Goal: Task Accomplishment & Management: Complete application form

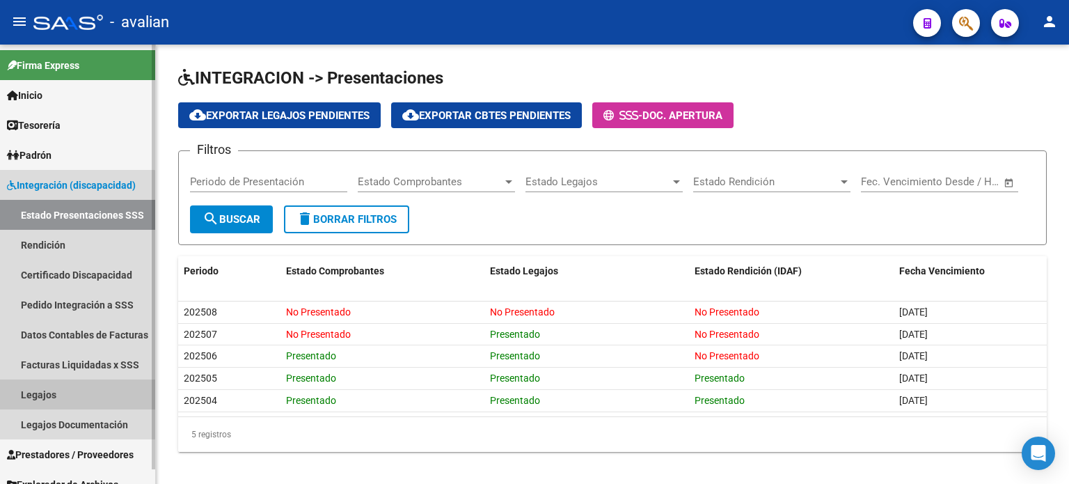
click at [58, 389] on link "Legajos" at bounding box center [77, 394] width 155 height 30
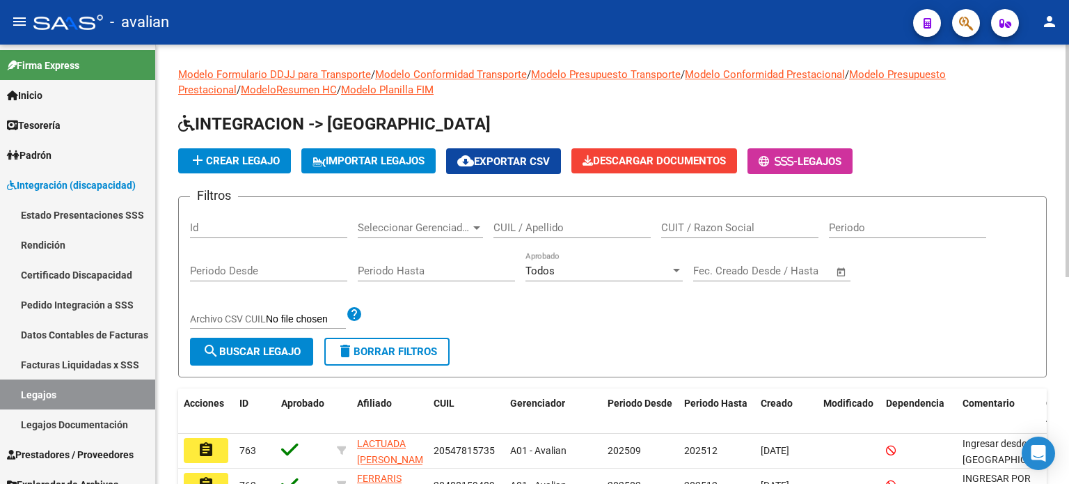
click at [544, 218] on div "CUIL / Apellido" at bounding box center [572, 223] width 157 height 30
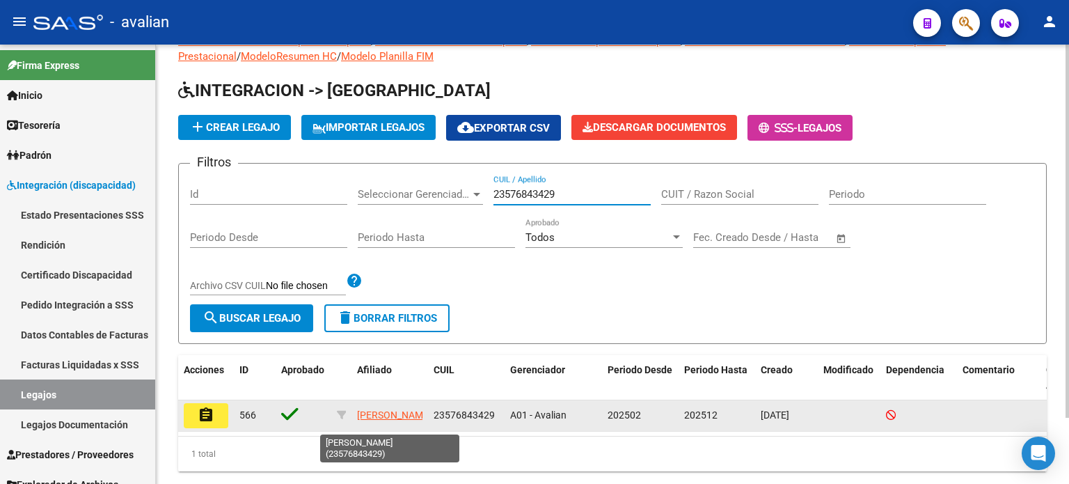
scroll to position [77, 0]
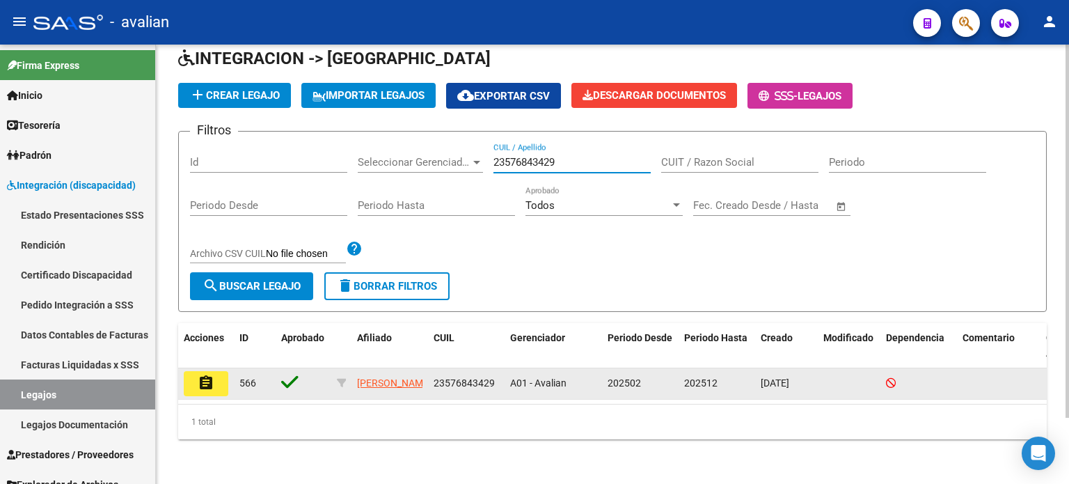
type input "23576843429"
click at [209, 375] on mat-icon "assignment" at bounding box center [206, 383] width 17 height 17
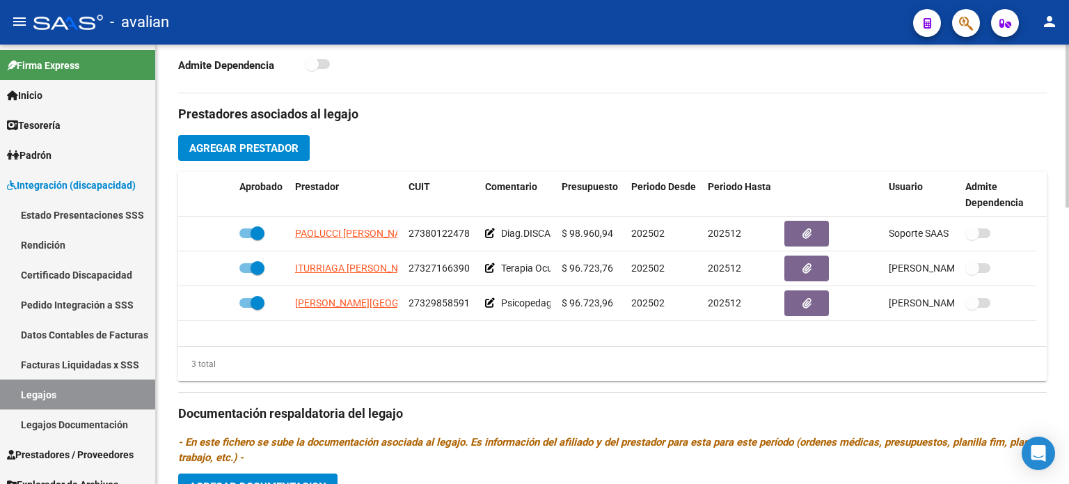
scroll to position [510, 0]
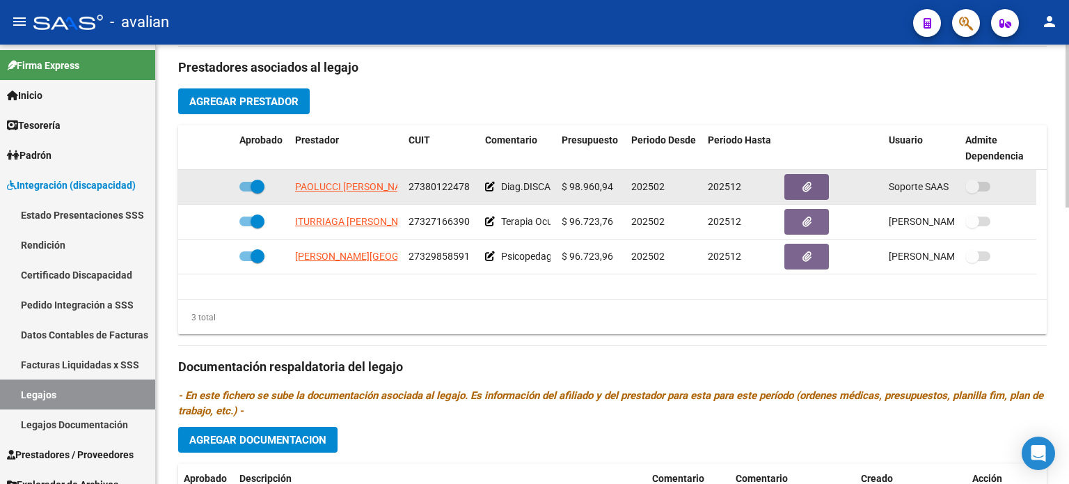
click at [330, 181] on span "PAOLUCCI [PERSON_NAME]" at bounding box center [356, 186] width 123 height 11
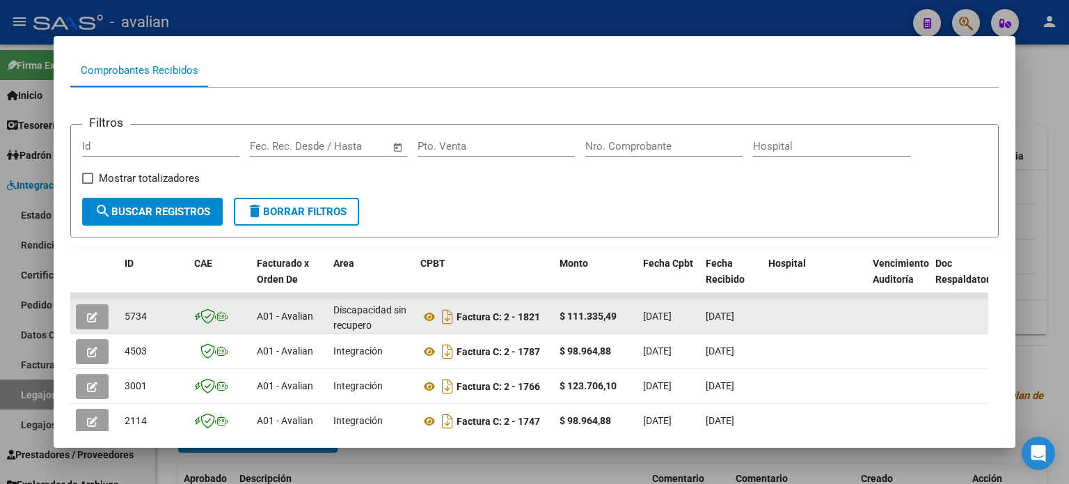
scroll to position [156, 0]
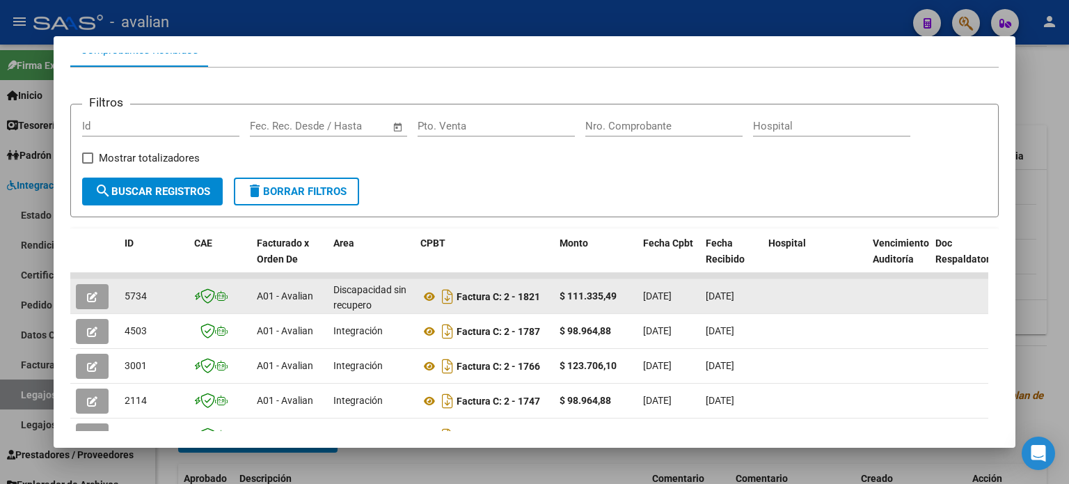
click at [92, 295] on icon "button" at bounding box center [92, 297] width 10 height 10
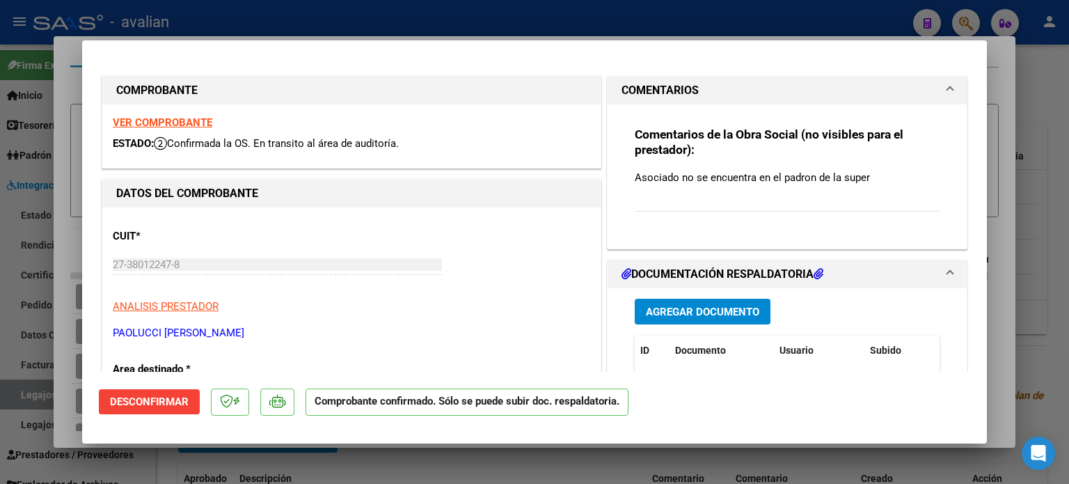
scroll to position [232, 0]
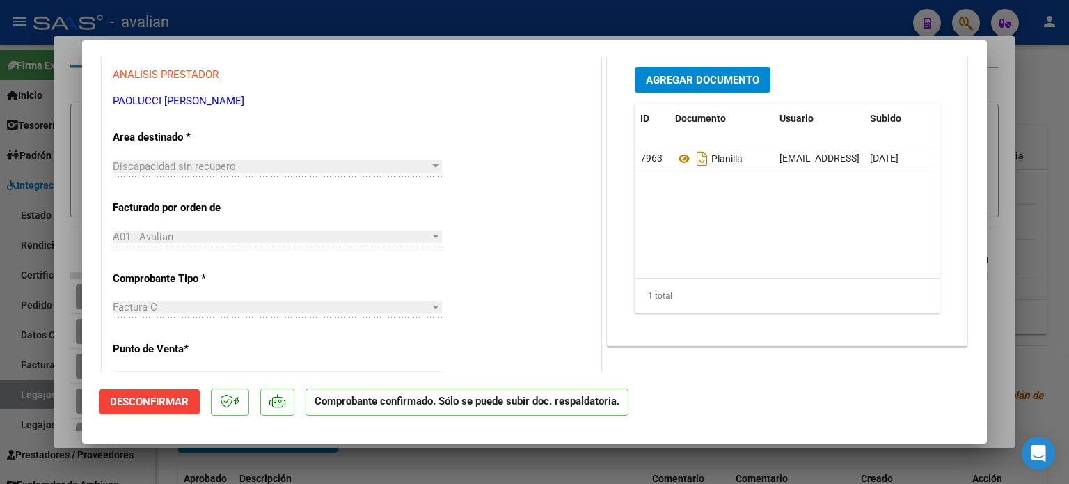
click at [172, 171] on span "Discapacidad sin recupero" at bounding box center [174, 166] width 123 height 13
click at [173, 166] on span "Discapacidad sin recupero" at bounding box center [174, 166] width 123 height 13
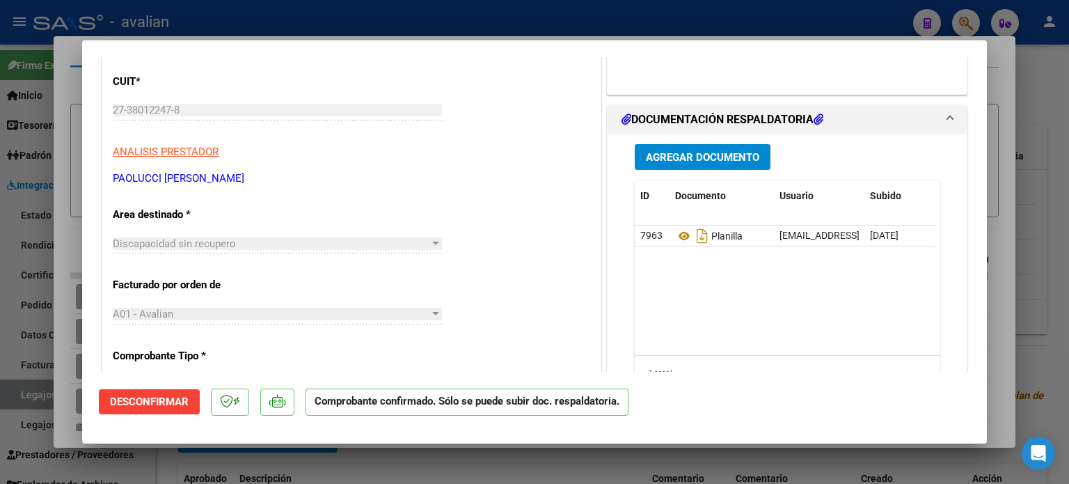
scroll to position [46, 0]
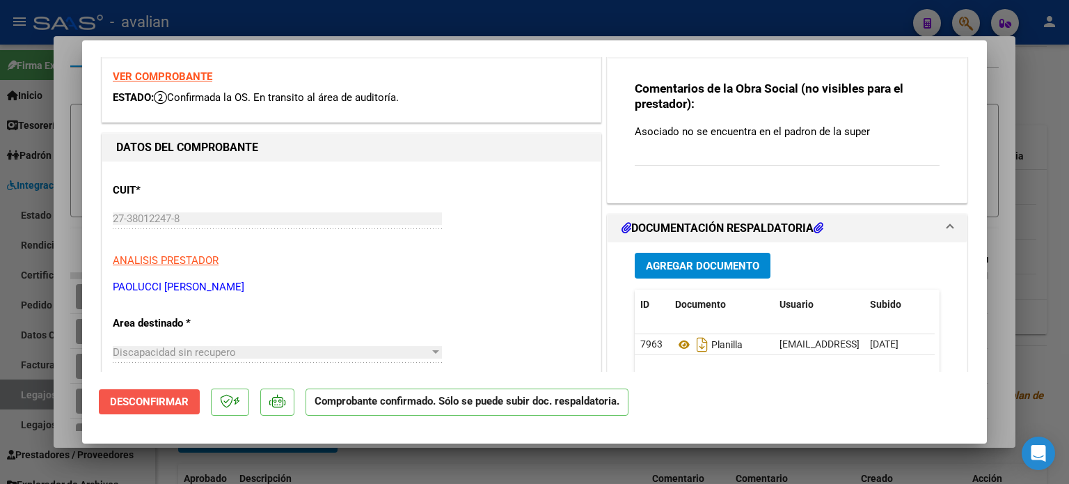
click at [143, 402] on span "Desconfirmar" at bounding box center [149, 401] width 79 height 13
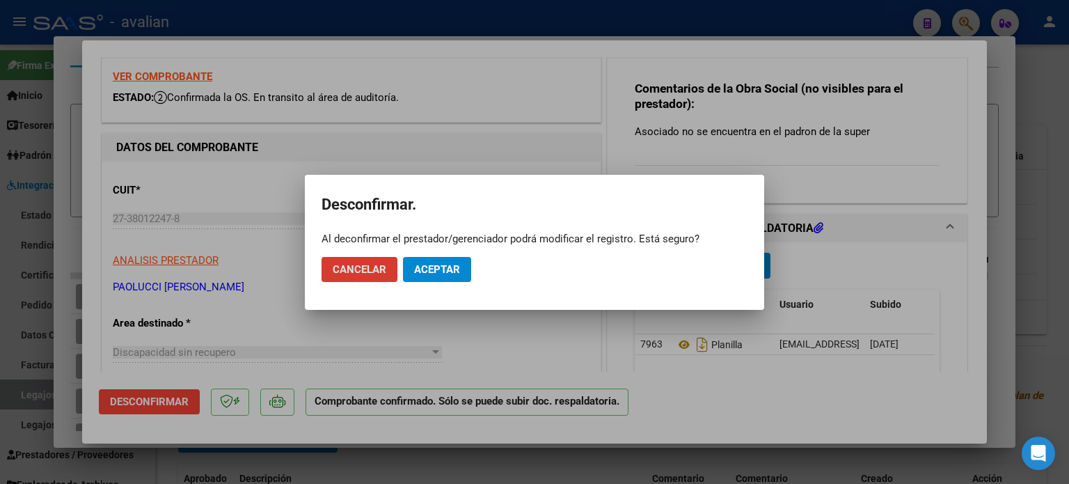
click at [440, 269] on span "Aceptar" at bounding box center [437, 269] width 46 height 13
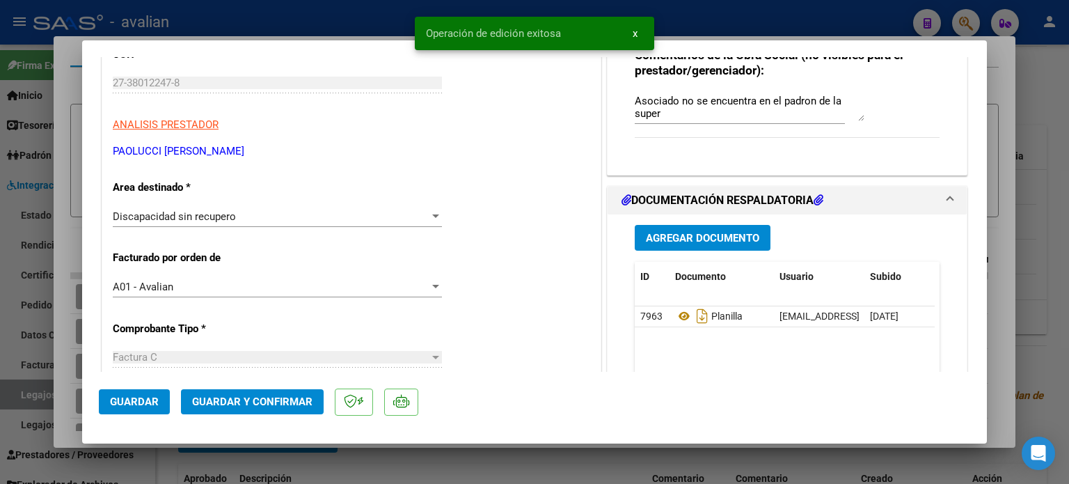
scroll to position [185, 0]
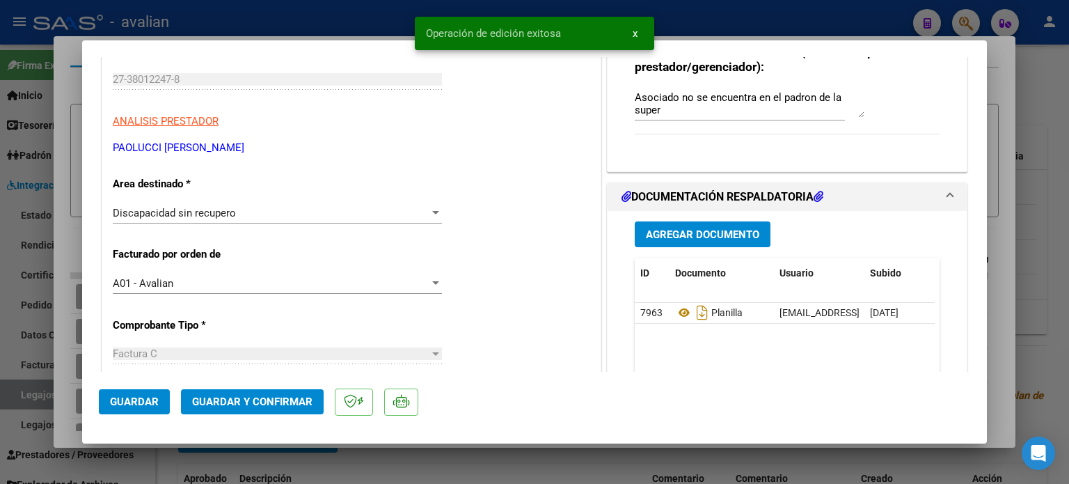
click at [180, 219] on div "Discapacidad sin recupero Seleccionar Area" at bounding box center [277, 213] width 329 height 21
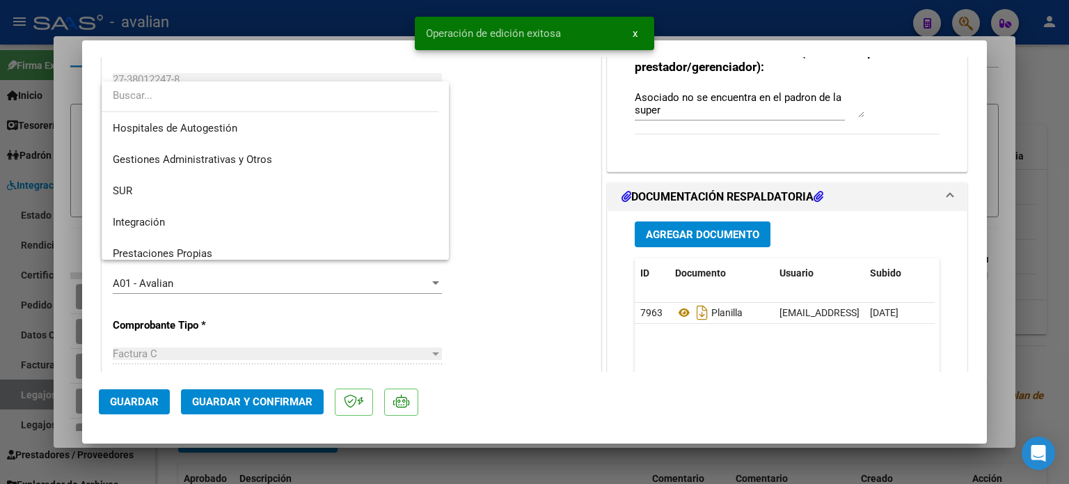
scroll to position [135, 0]
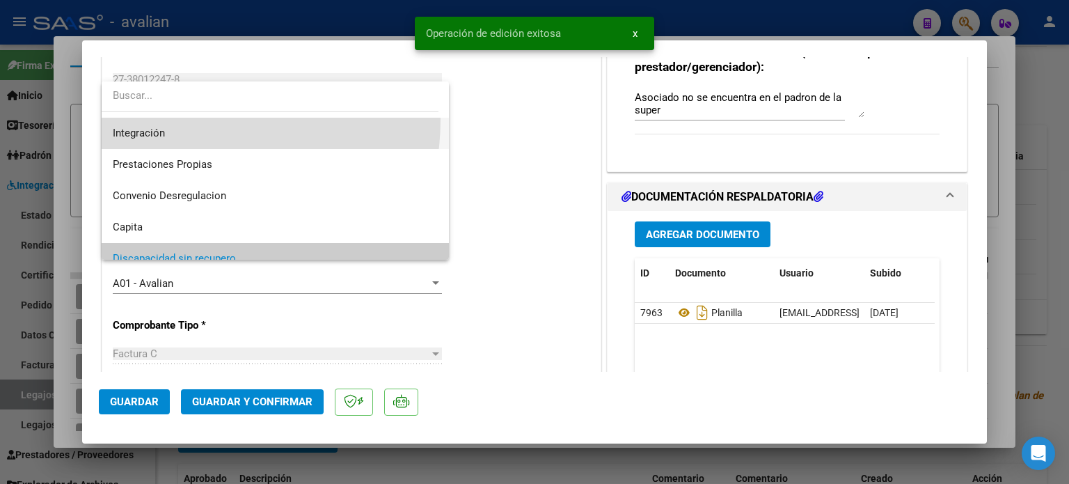
click at [178, 119] on span "Integración" at bounding box center [276, 133] width 326 height 31
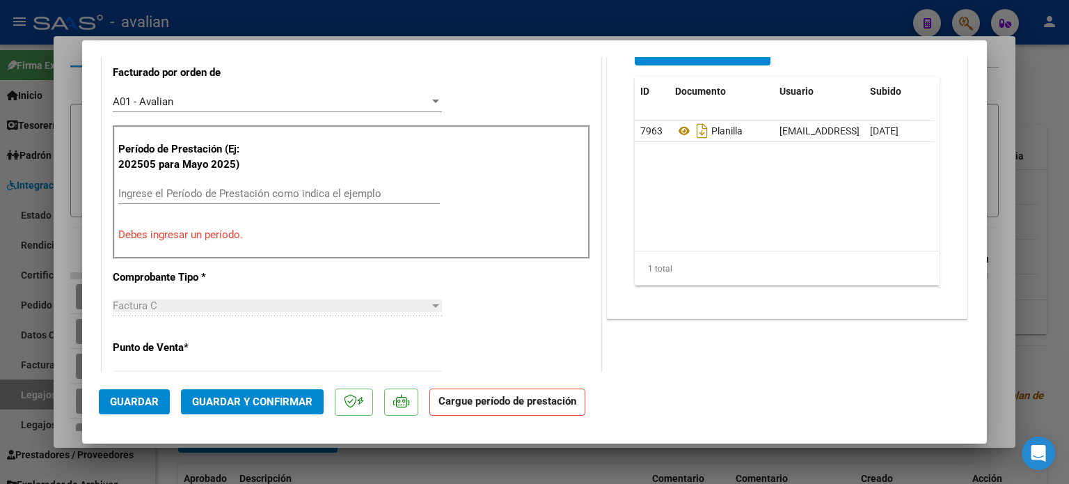
scroll to position [371, 0]
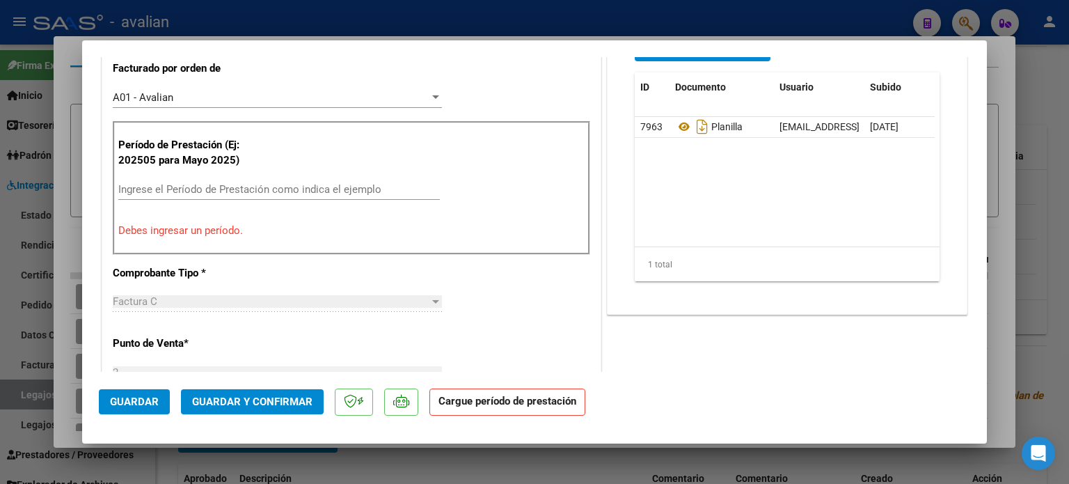
click at [184, 186] on input "Ingrese el Período de Prestación como indica el ejemplo" at bounding box center [279, 189] width 322 height 13
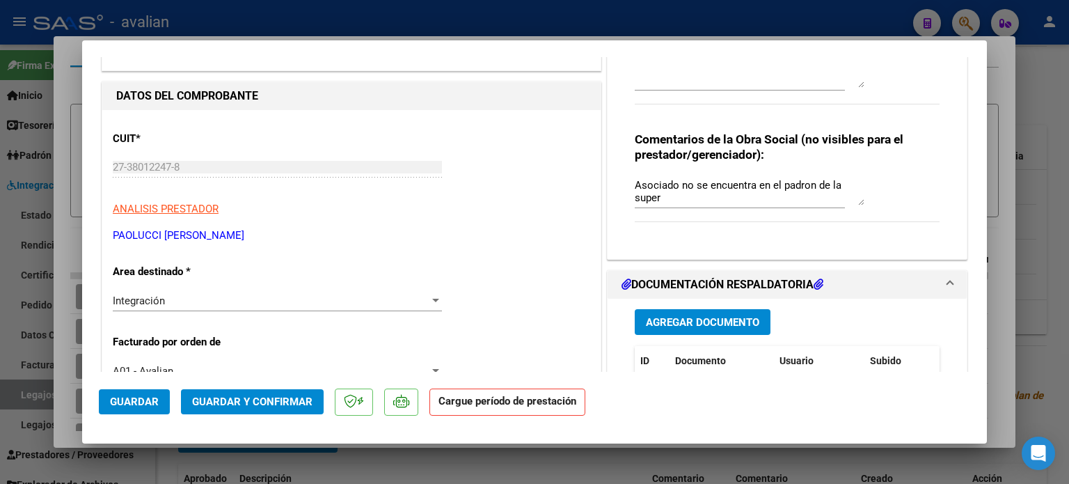
scroll to position [0, 0]
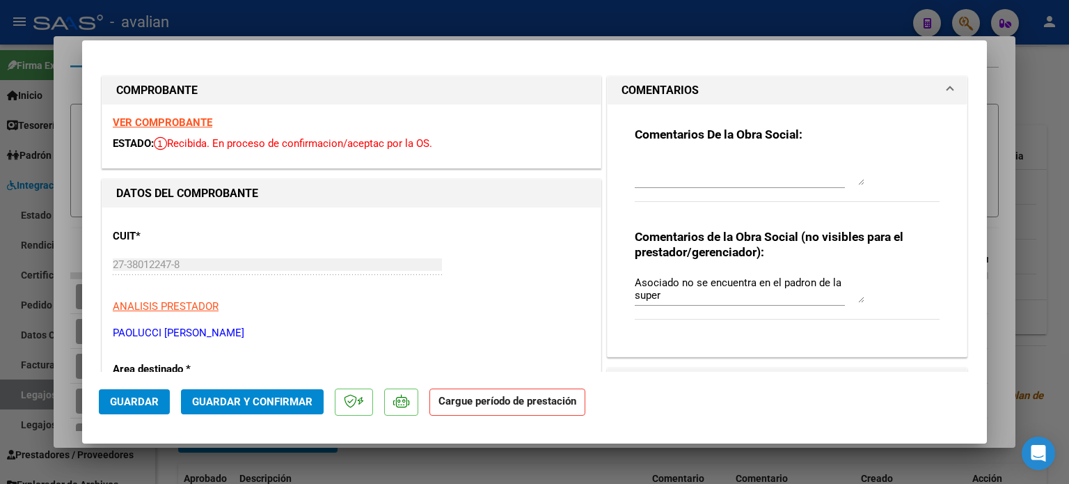
click at [164, 127] on strong "VER COMPROBANTE" at bounding box center [163, 122] width 100 height 13
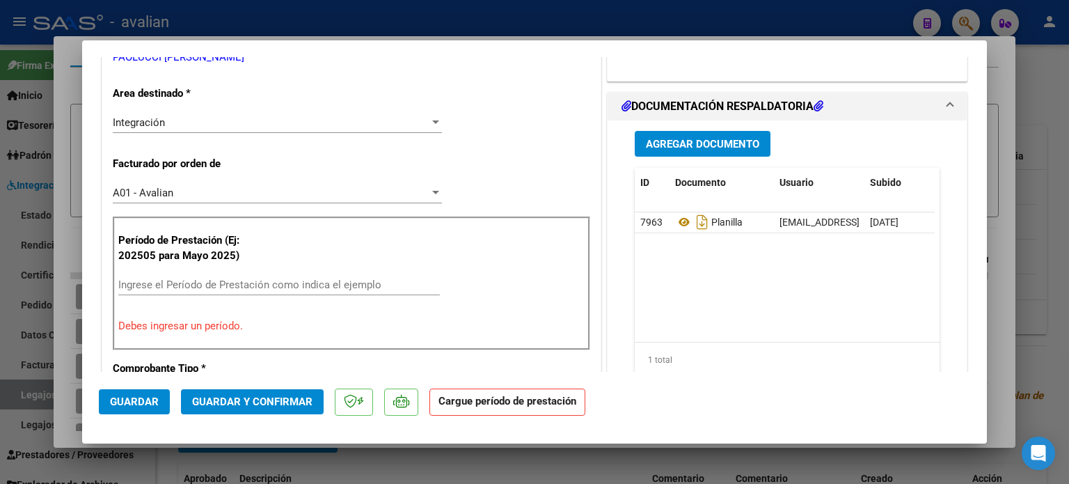
scroll to position [278, 0]
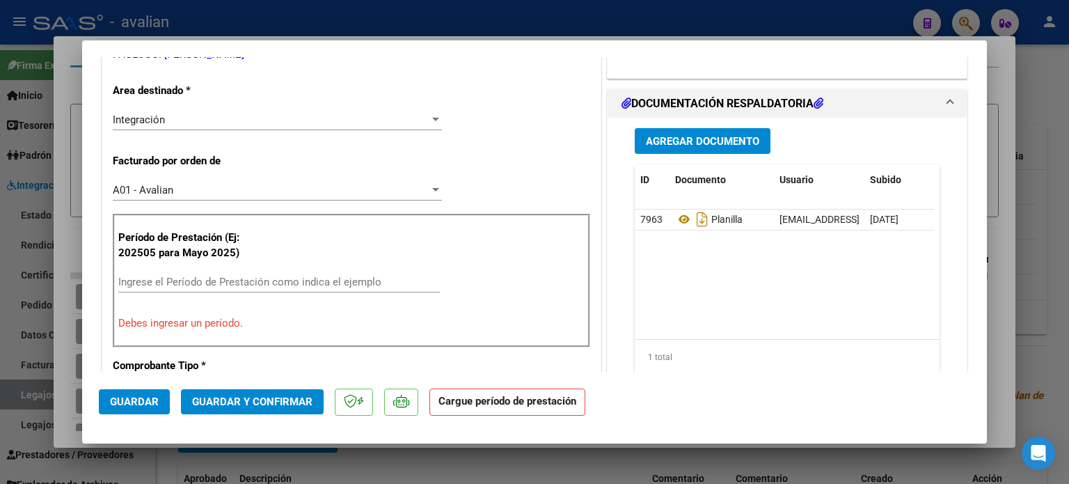
click at [155, 272] on div "Ingrese el Período de Prestación como indica el ejemplo" at bounding box center [279, 281] width 322 height 21
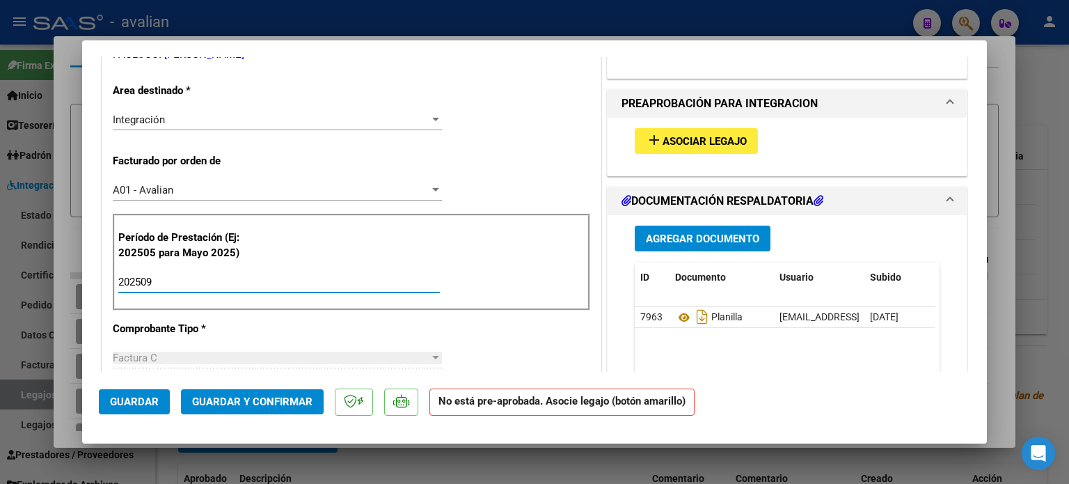
type input "202509"
click at [153, 406] on span "Guardar" at bounding box center [134, 401] width 49 height 13
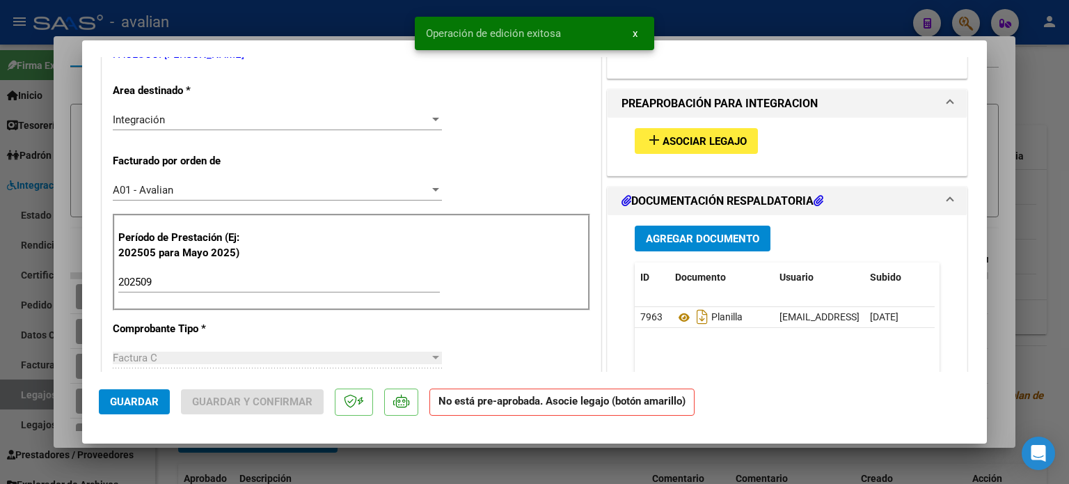
click at [688, 137] on span "Asociar Legajo" at bounding box center [705, 141] width 84 height 13
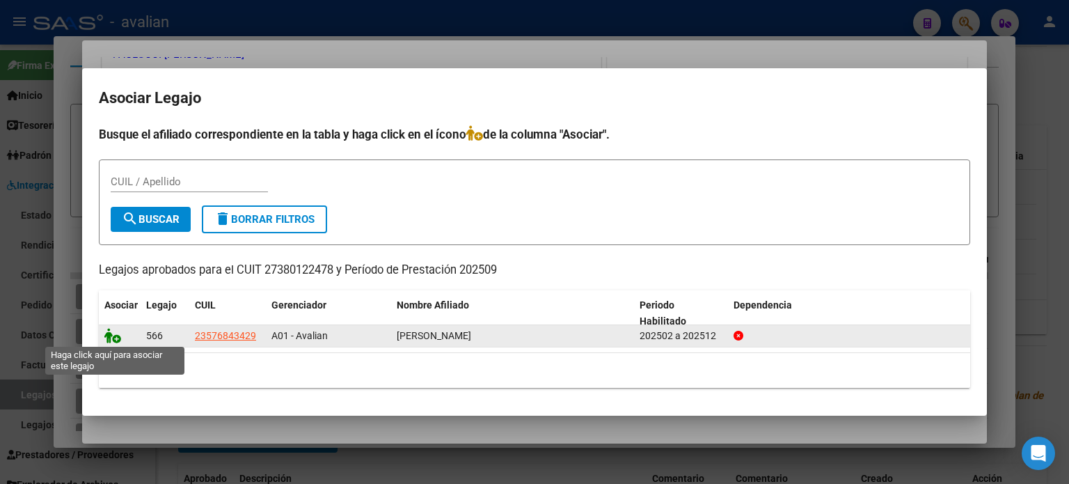
click at [111, 333] on icon at bounding box center [112, 335] width 17 height 15
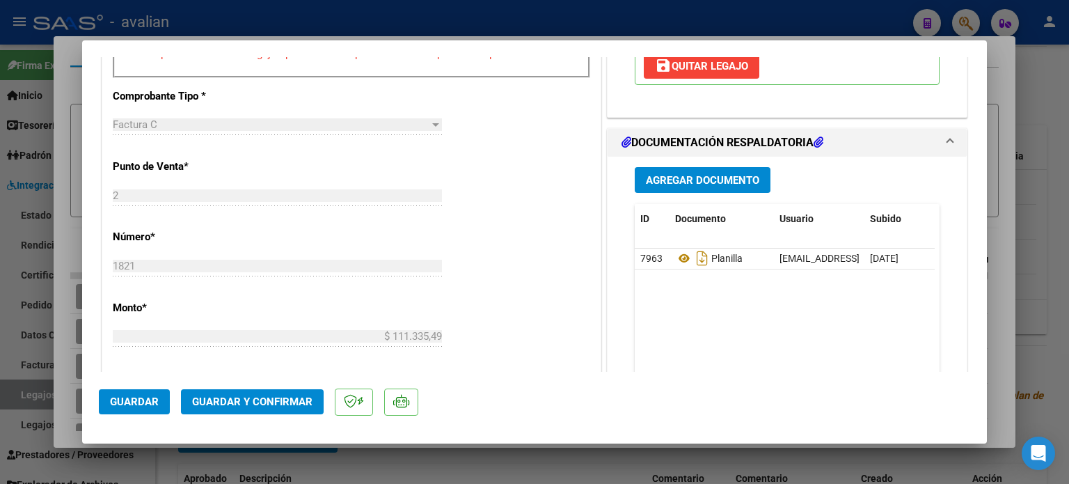
scroll to position [557, 0]
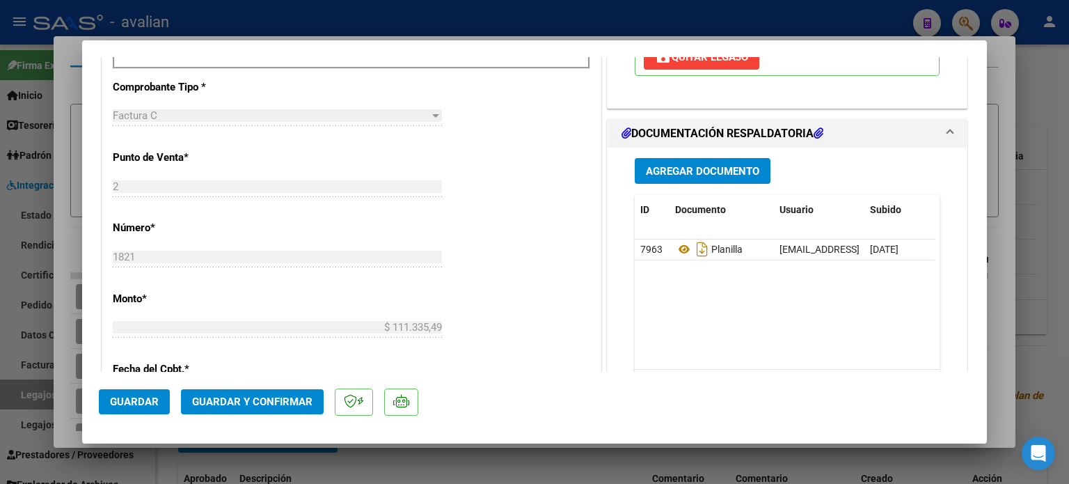
click at [136, 397] on span "Guardar" at bounding box center [134, 401] width 49 height 13
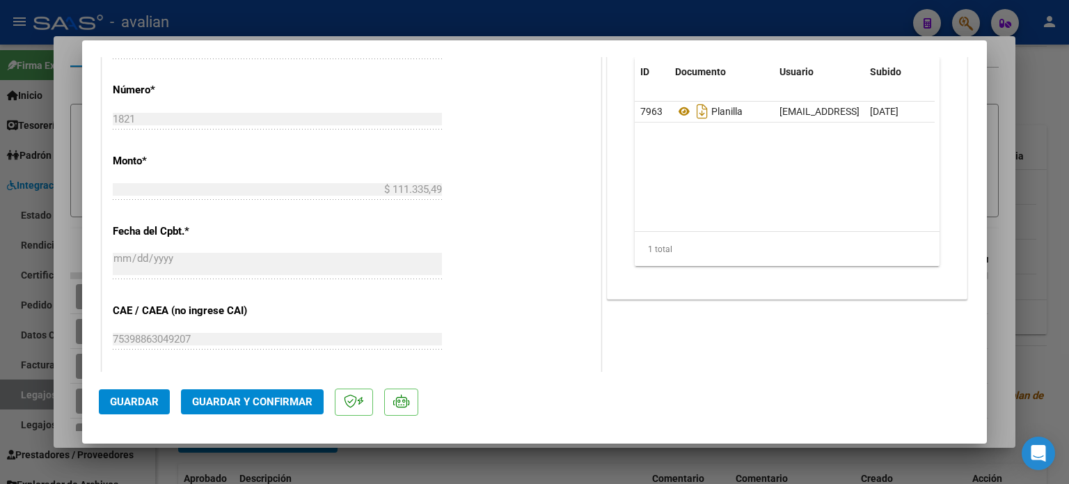
scroll to position [696, 0]
click at [265, 407] on span "Guardar y Confirmar" at bounding box center [252, 401] width 120 height 13
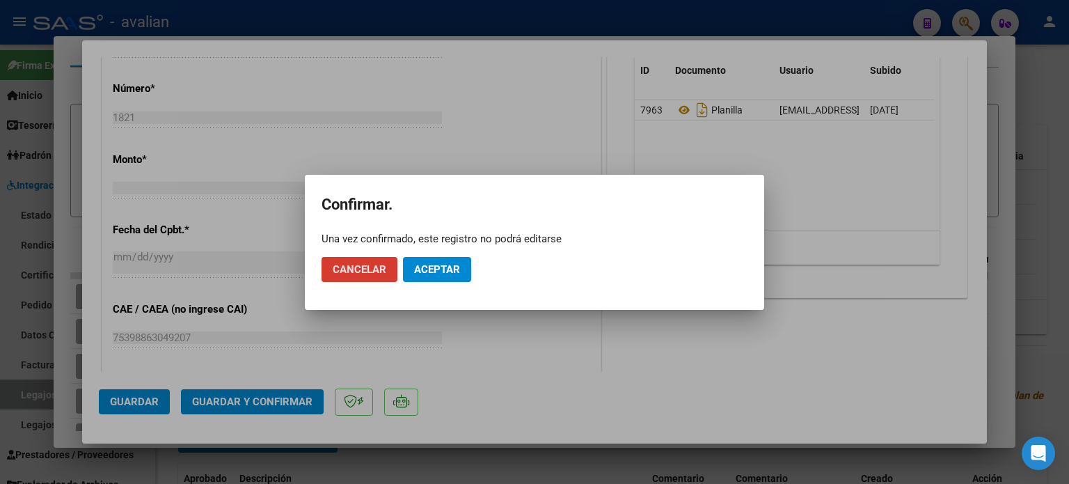
click at [437, 267] on span "Aceptar" at bounding box center [437, 269] width 46 height 13
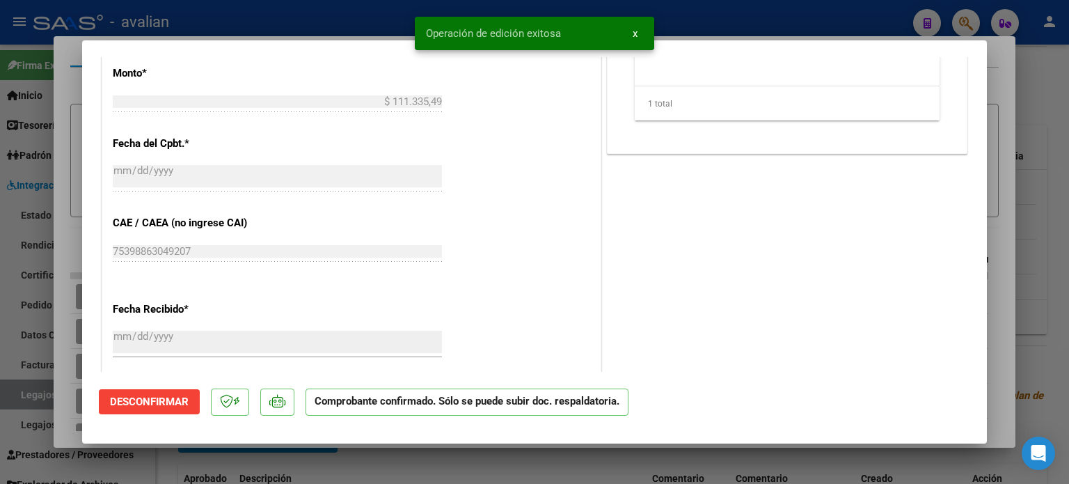
type input "$ 0,00"
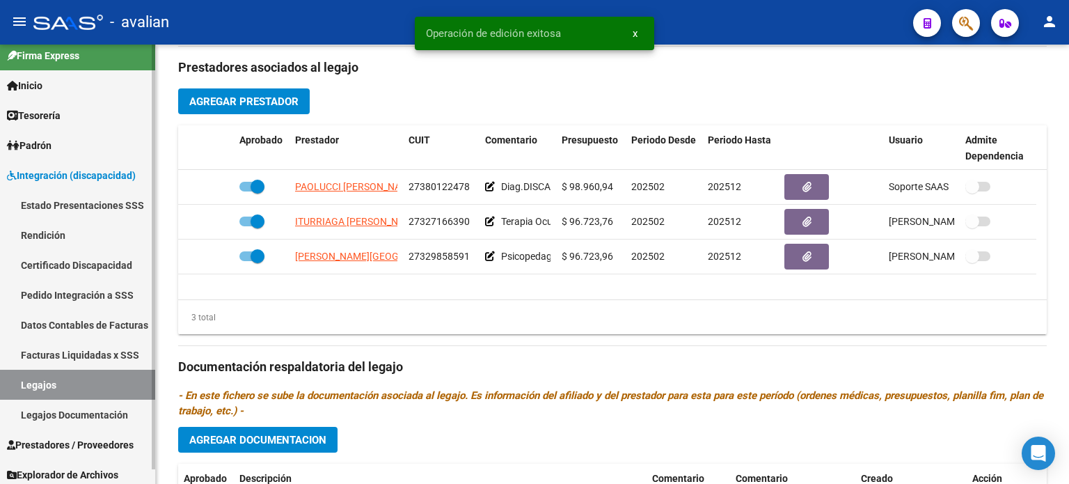
scroll to position [15, 0]
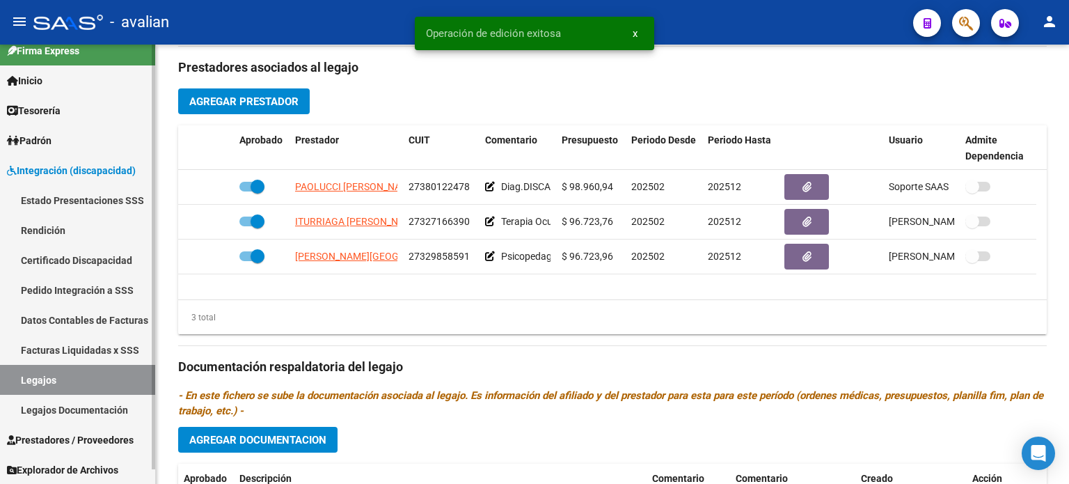
click at [71, 439] on span "Prestadores / Proveedores" at bounding box center [70, 439] width 127 height 15
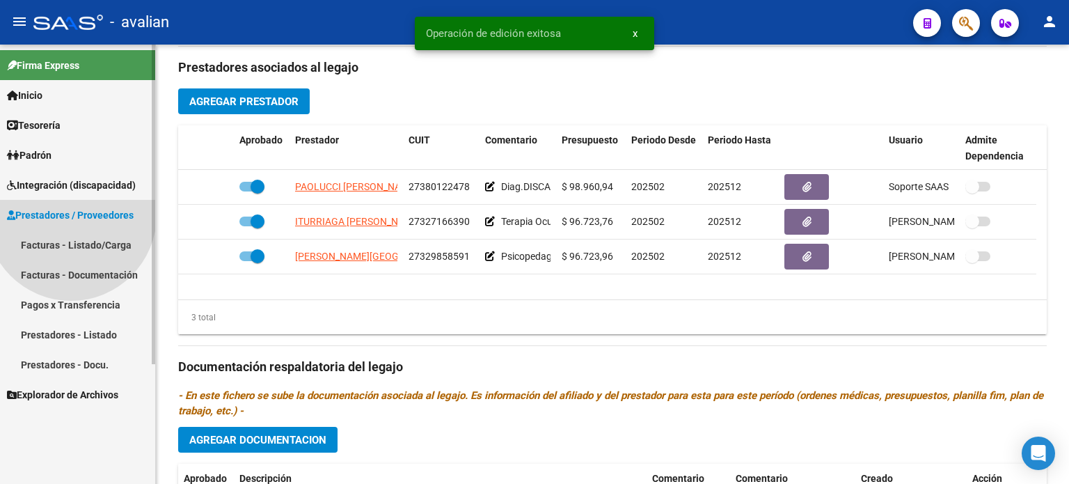
scroll to position [0, 0]
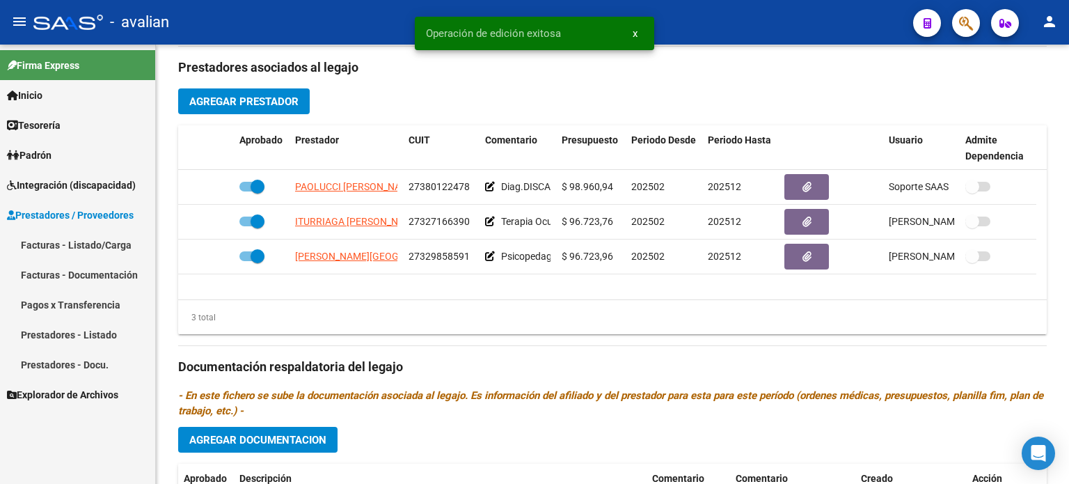
click at [82, 235] on link "Facturas - Listado/Carga" at bounding box center [77, 245] width 155 height 30
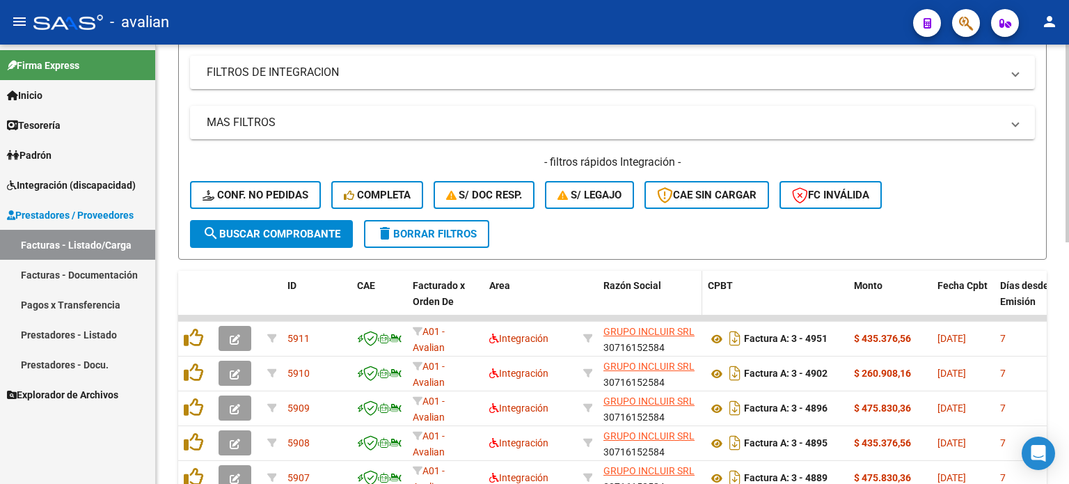
scroll to position [258, 0]
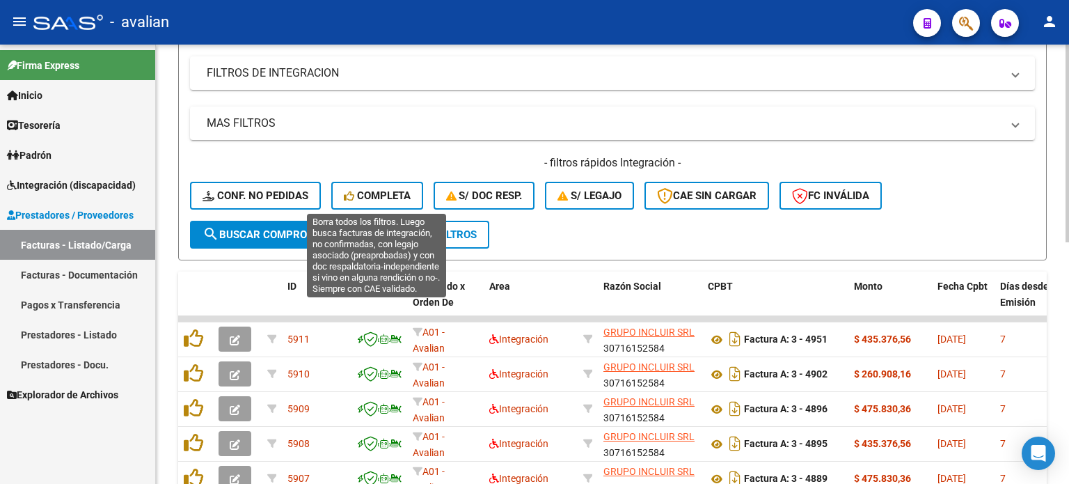
click at [394, 191] on span "Completa" at bounding box center [377, 195] width 67 height 13
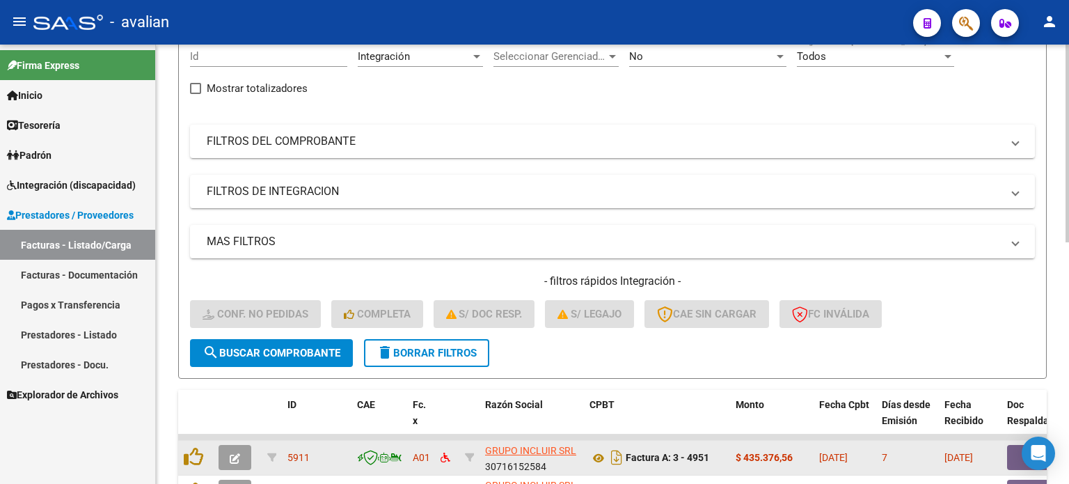
scroll to position [304, 0]
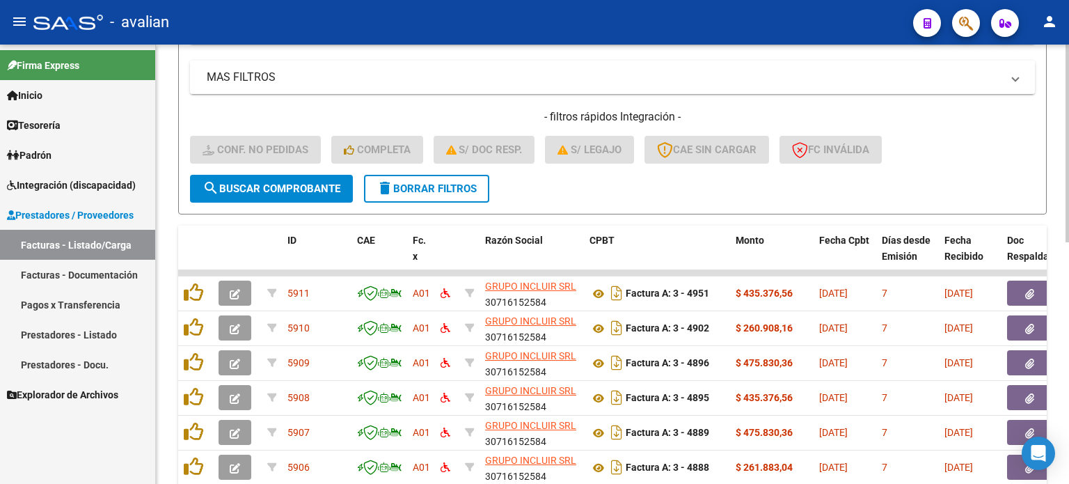
drag, startPoint x: 404, startPoint y: 186, endPoint x: 352, endPoint y: 182, distance: 52.4
click at [400, 184] on span "delete Borrar Filtros" at bounding box center [427, 188] width 100 height 13
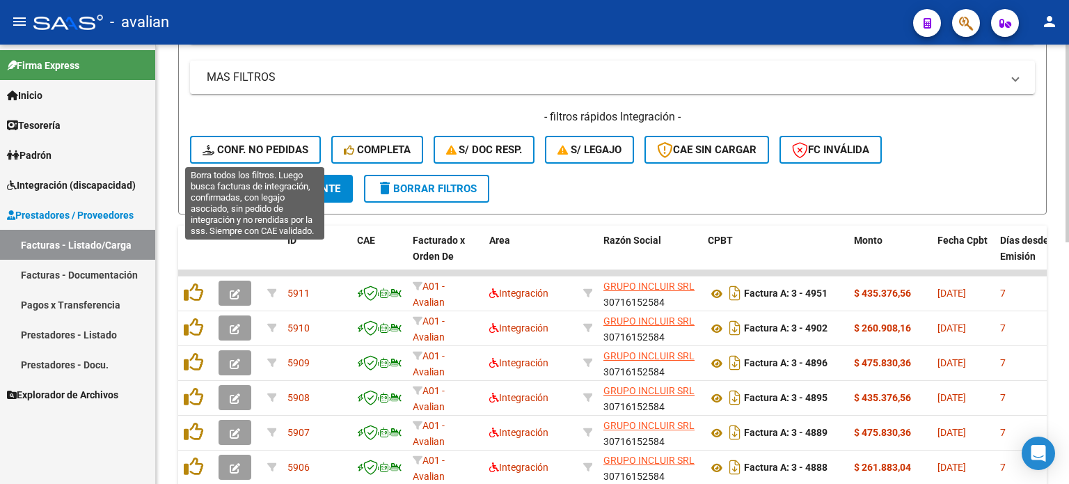
click at [274, 155] on button "Conf. no pedidas" at bounding box center [255, 150] width 131 height 28
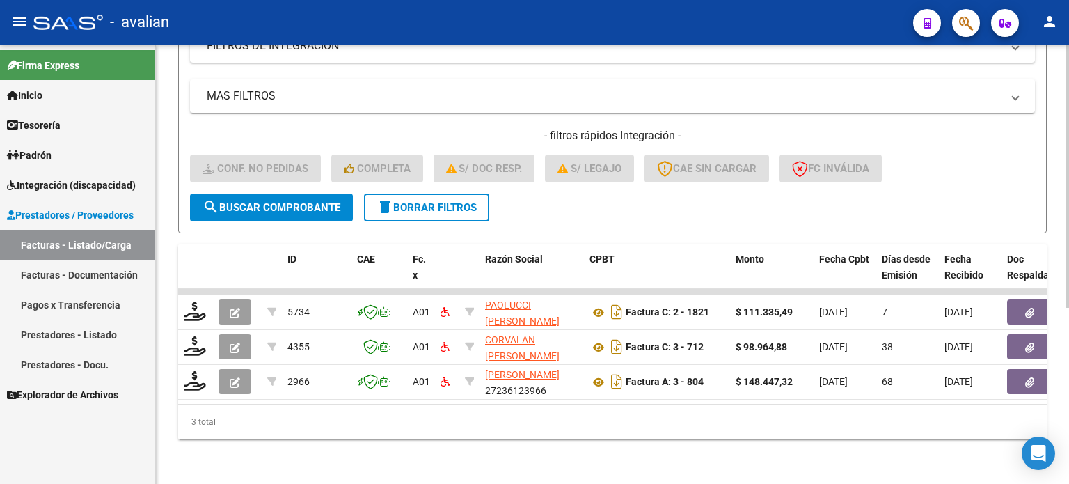
scroll to position [293, 0]
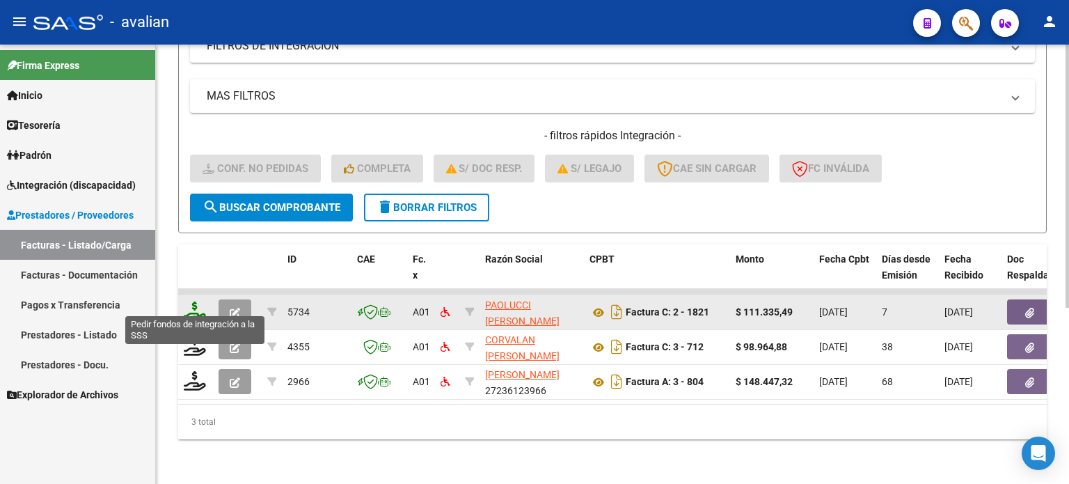
click at [199, 301] on icon at bounding box center [195, 310] width 22 height 19
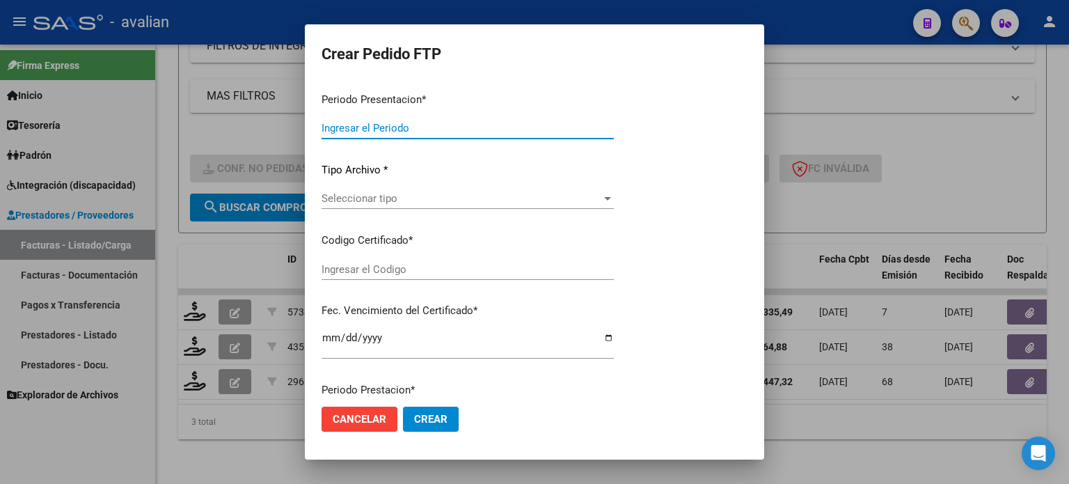
type input "202509"
type input "$ 111.335,49"
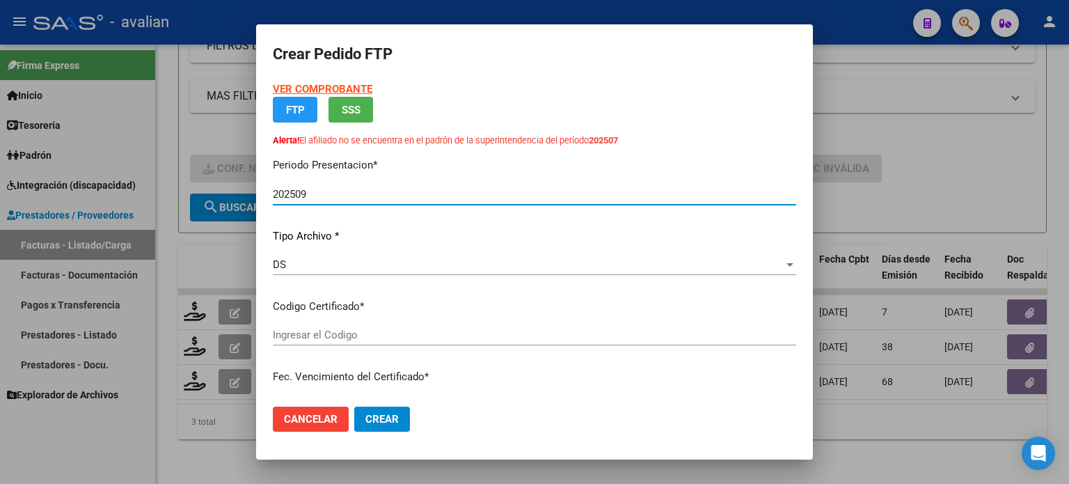
type input "ARG02000576843422023020620280206BSAS387"
type input "[DATE]"
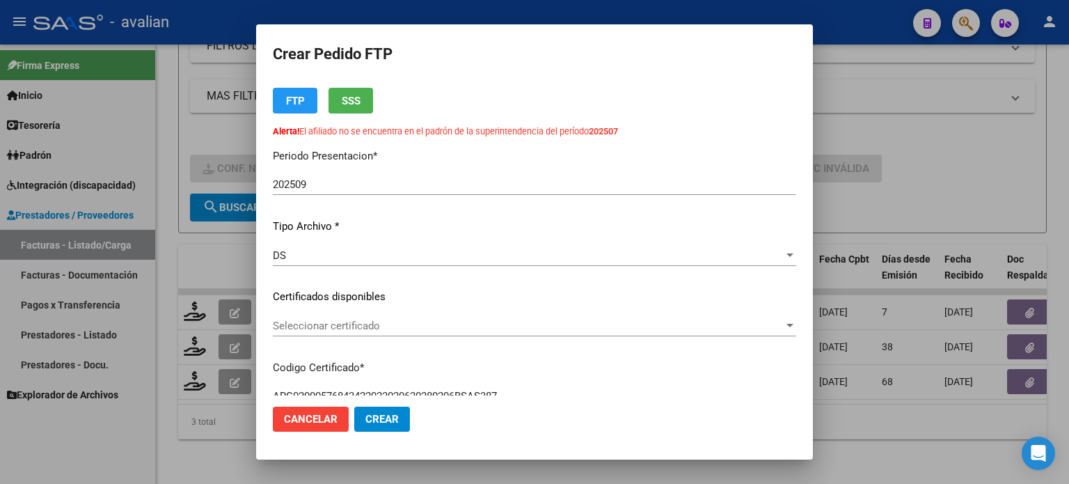
scroll to position [93, 0]
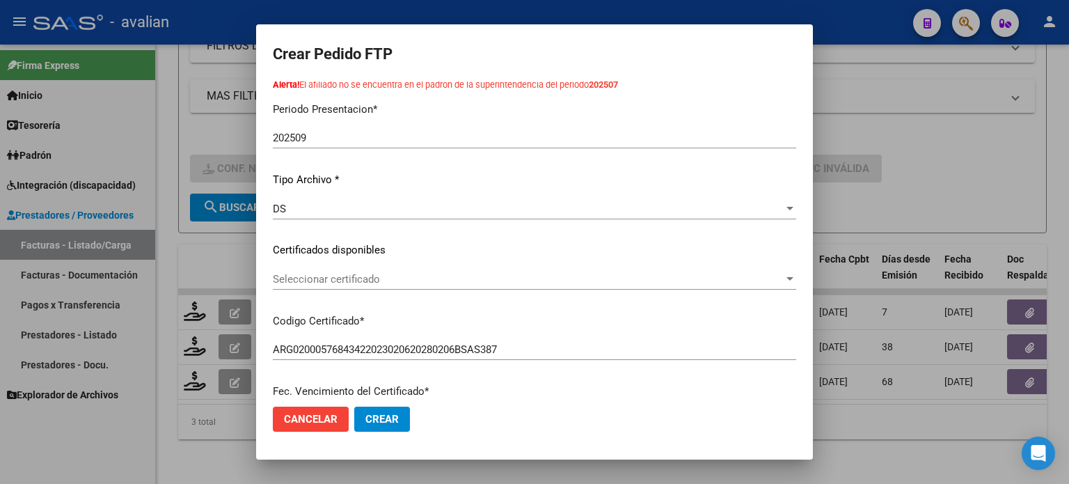
click at [340, 269] on div "Seleccionar certificado Seleccionar certificado" at bounding box center [534, 279] width 523 height 21
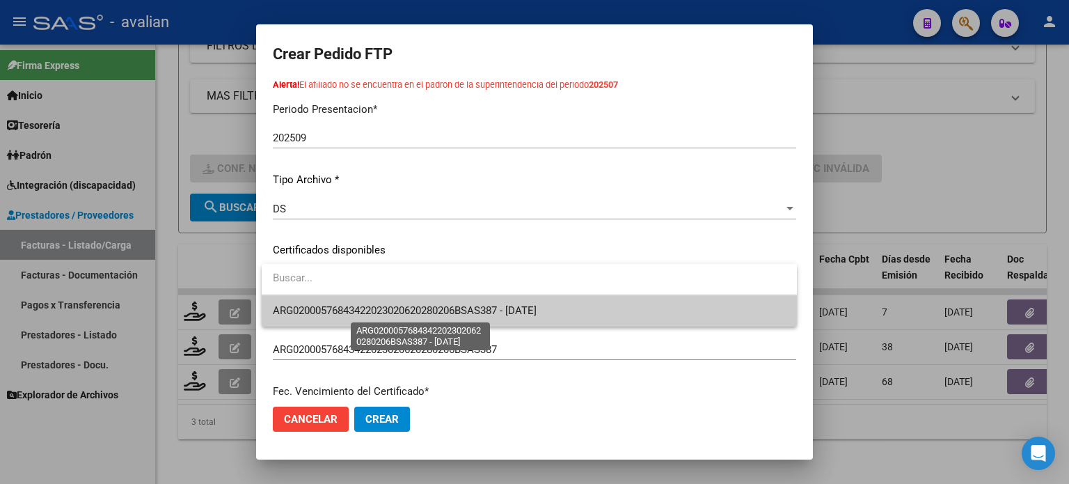
click at [334, 304] on span "ARG02000576843422023020620280206BSAS387 - [DATE]" at bounding box center [405, 310] width 264 height 13
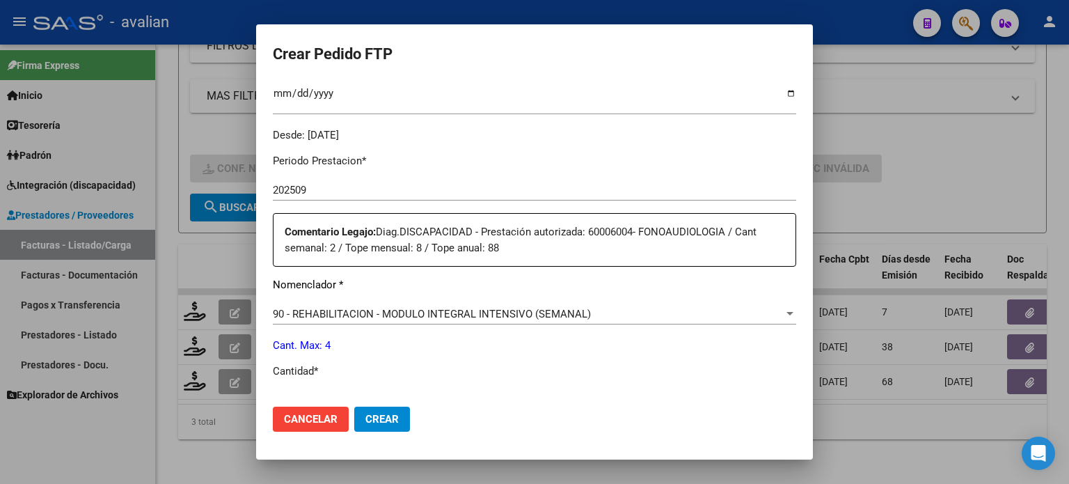
scroll to position [418, 0]
click at [383, 421] on span "Crear" at bounding box center [381, 419] width 33 height 13
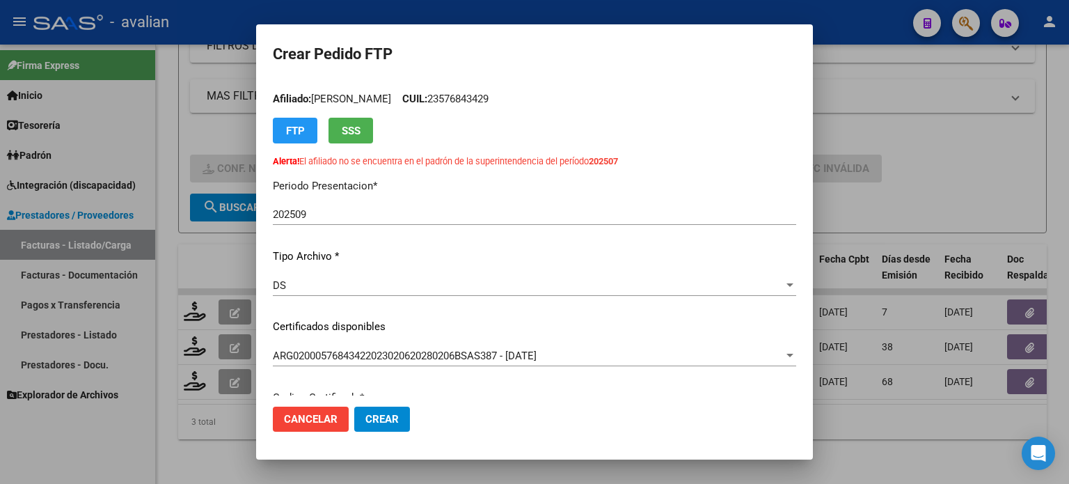
scroll to position [0, 0]
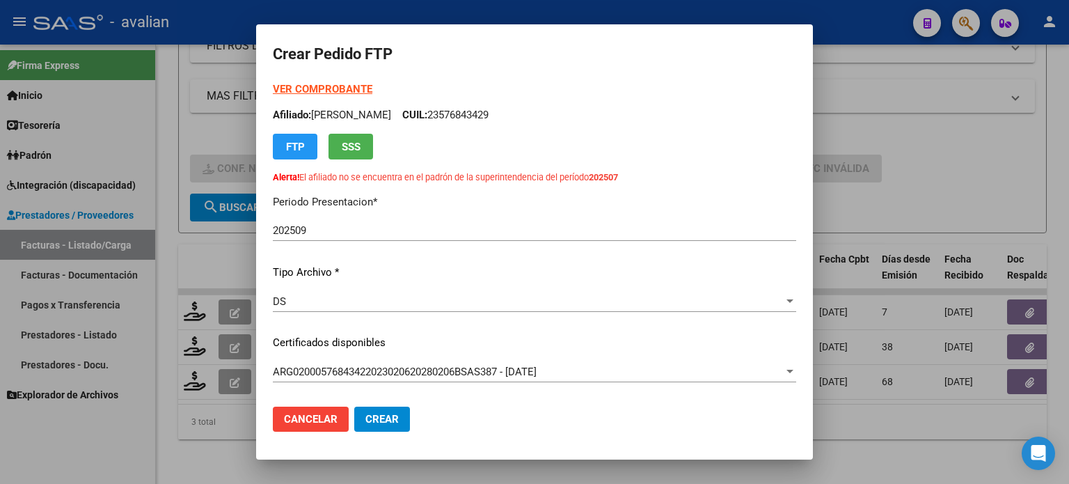
click at [387, 427] on button "Crear" at bounding box center [382, 419] width 56 height 25
click at [387, 423] on span "Crear" at bounding box center [381, 419] width 33 height 13
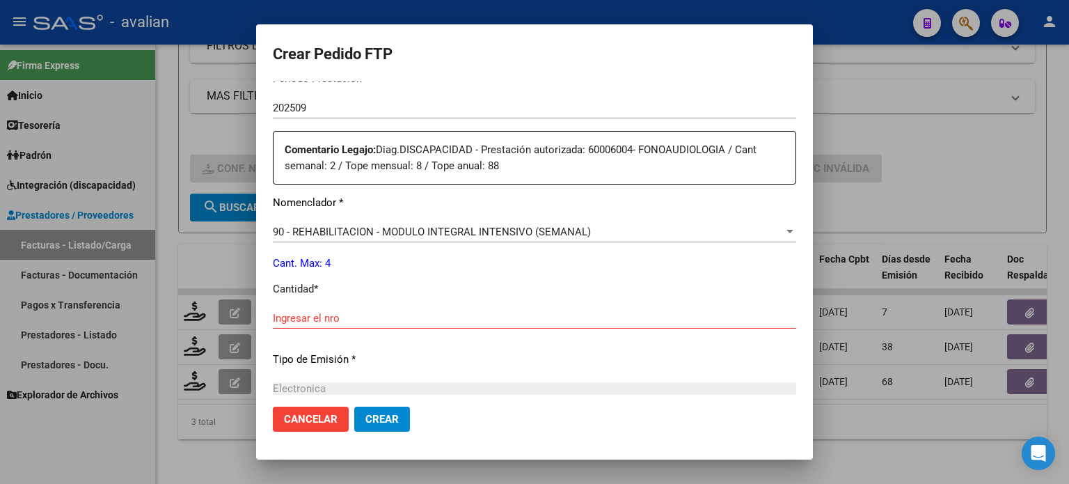
scroll to position [649, 0]
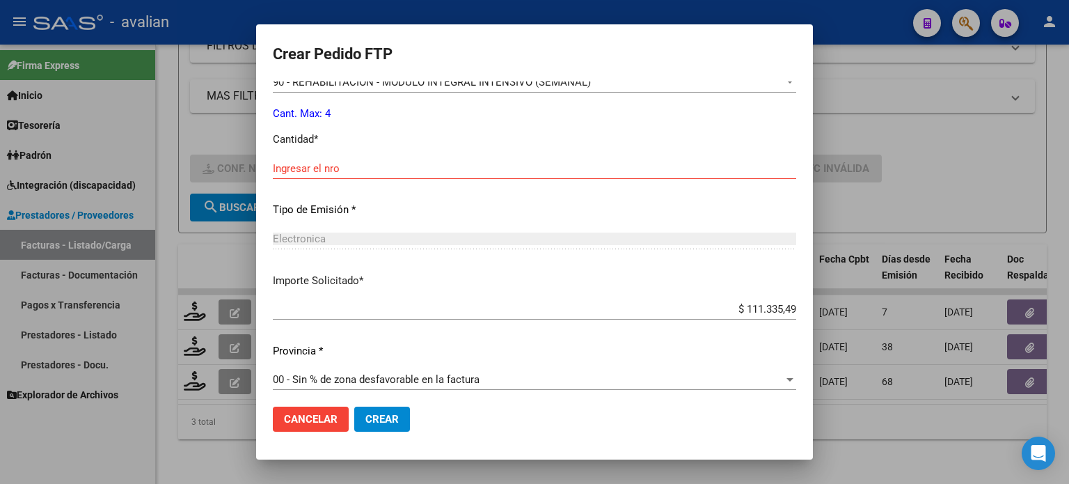
click at [342, 171] on input "Ingresar el nro" at bounding box center [534, 168] width 523 height 13
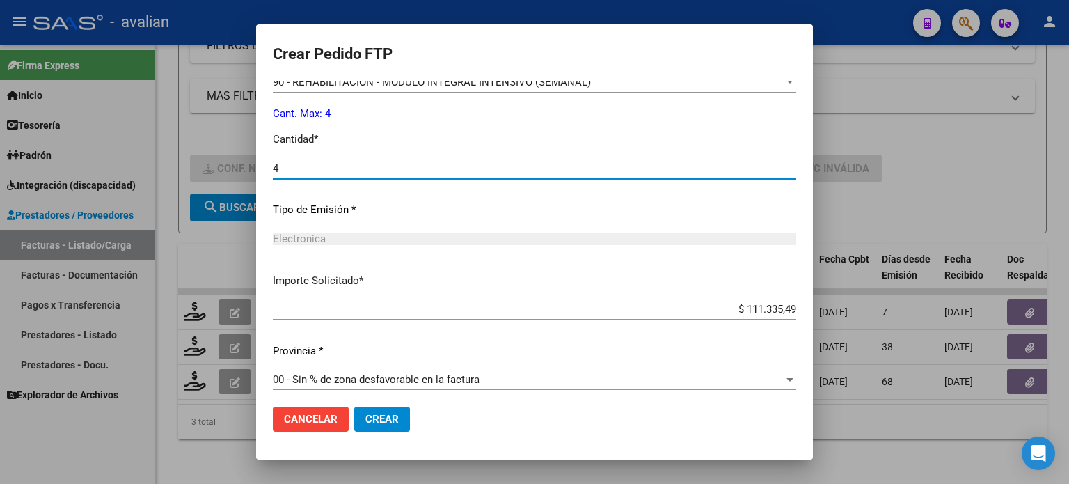
type input "4"
click at [391, 423] on span "Crear" at bounding box center [381, 419] width 33 height 13
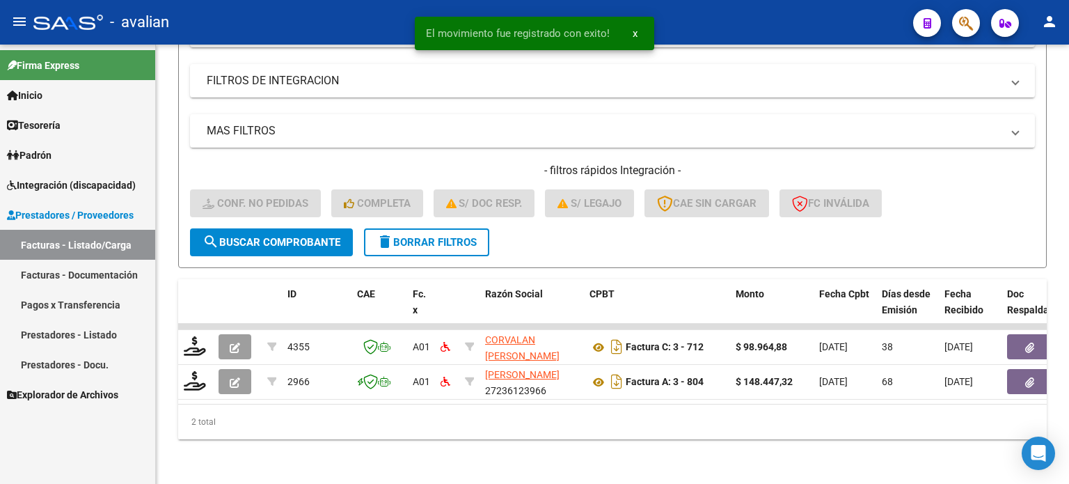
scroll to position [258, 0]
click at [418, 236] on span "delete Borrar Filtros" at bounding box center [427, 242] width 100 height 13
